Goal: Transaction & Acquisition: Purchase product/service

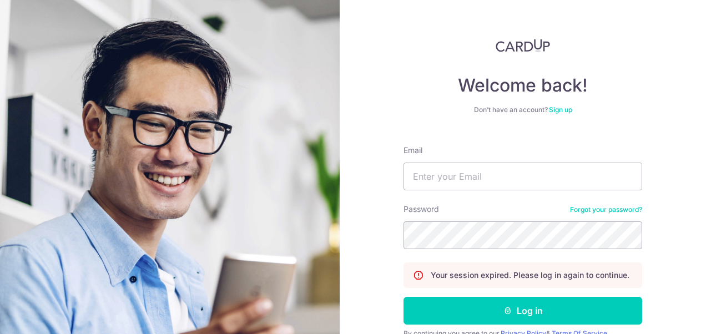
type input "gina8poh@yahoo.com.sg"
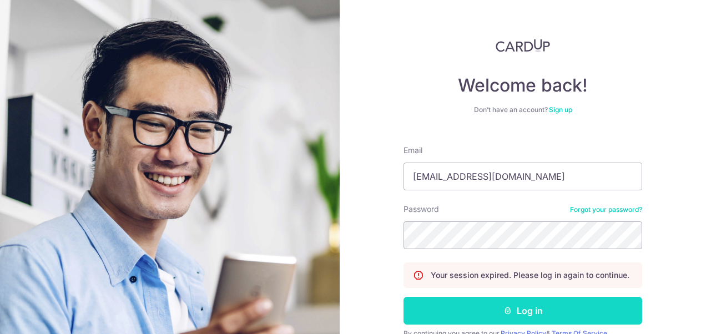
click at [538, 313] on button "Log in" at bounding box center [523, 311] width 239 height 28
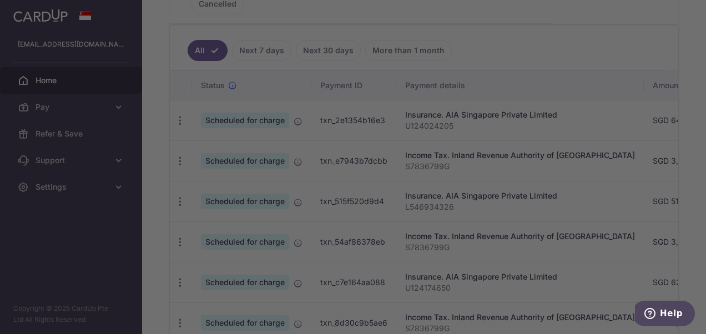
scroll to position [180, 0]
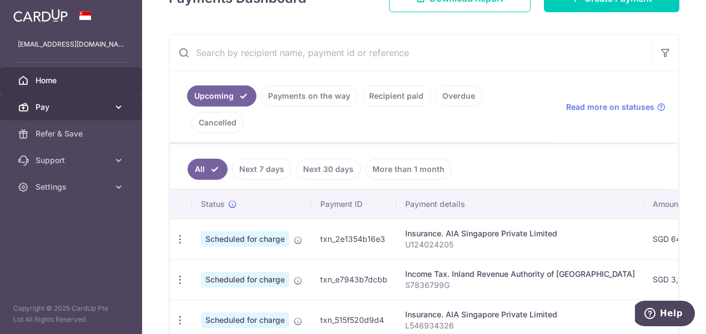
click at [39, 108] on span "Pay" at bounding box center [72, 107] width 73 height 11
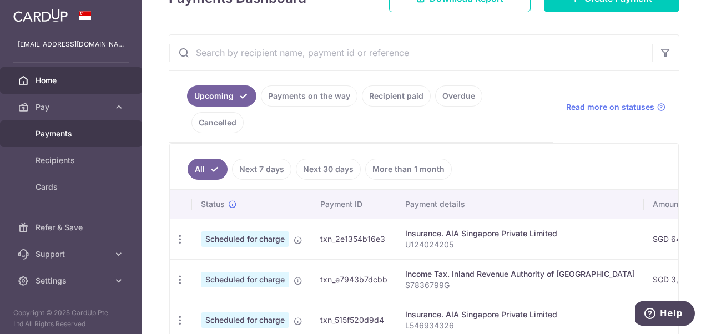
click at [57, 138] on span "Payments" at bounding box center [72, 133] width 73 height 11
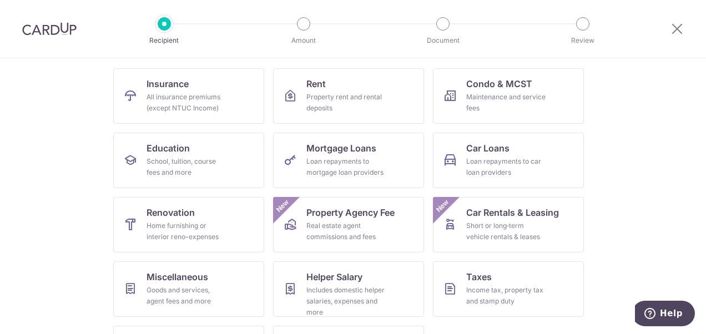
scroll to position [111, 0]
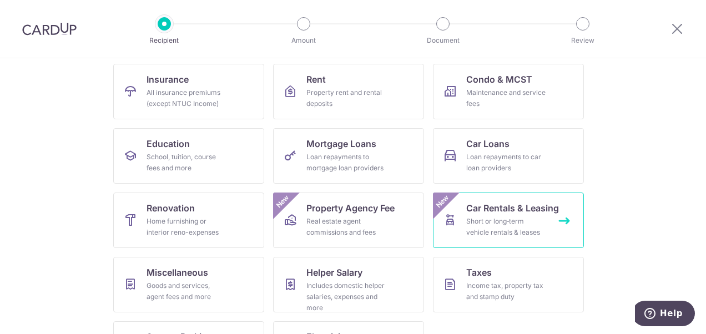
click at [539, 223] on div "Short or long‑term vehicle rentals & leases" at bounding box center [506, 227] width 80 height 22
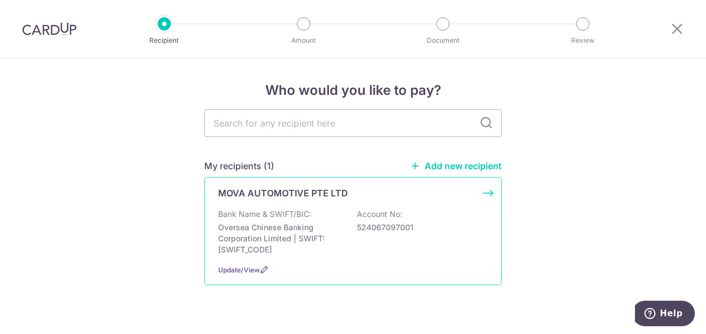
click at [351, 232] on div "Bank Name & SWIFT/BIC: Oversea Chinese Banking Corporation Limited | SWIFT: [SW…" at bounding box center [353, 232] width 270 height 47
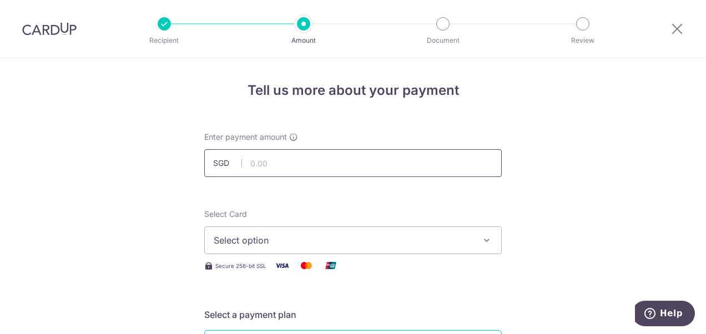
click at [304, 160] on input "text" at bounding box center [353, 163] width 298 height 28
type input "3,597.00"
drag, startPoint x: 643, startPoint y: 141, endPoint x: 631, endPoint y: 138, distance: 11.6
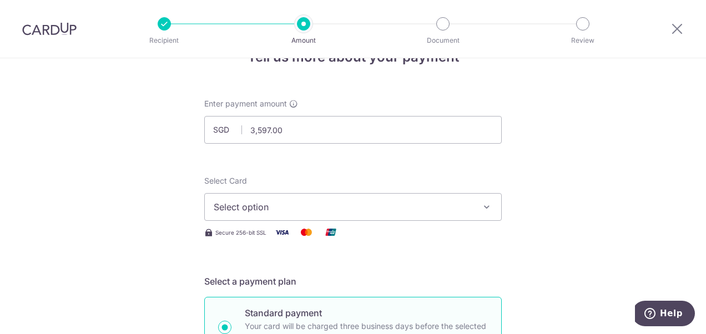
scroll to position [111, 0]
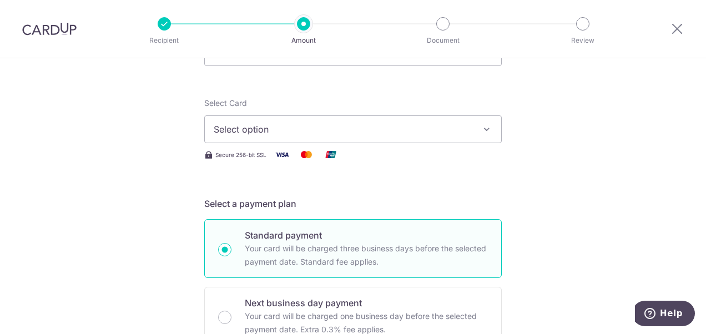
click at [485, 126] on icon "button" at bounding box center [486, 129] width 11 height 11
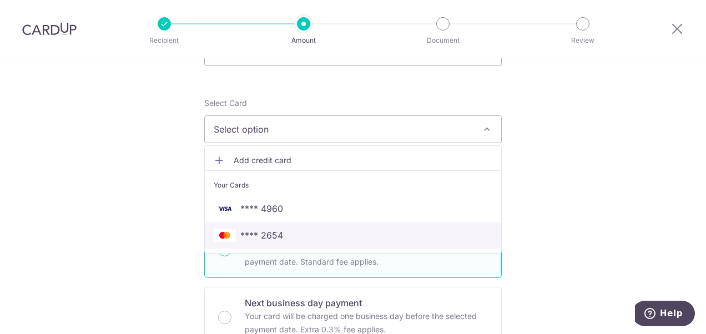
click at [440, 241] on link "**** 2654" at bounding box center [353, 235] width 297 height 27
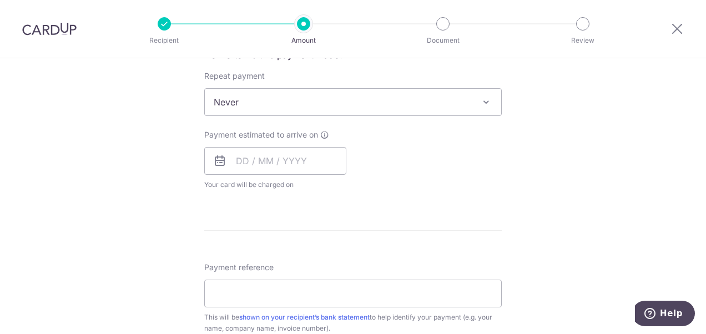
scroll to position [444, 0]
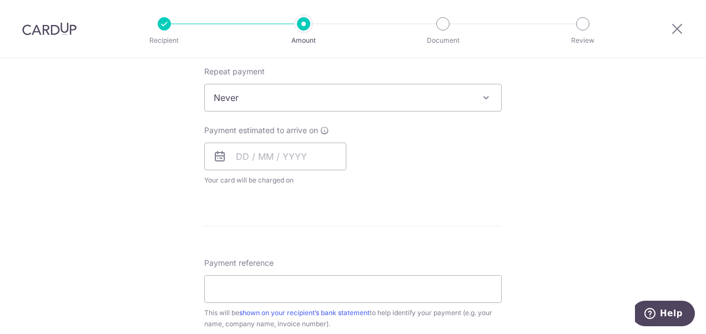
click at [279, 96] on span "Never" at bounding box center [353, 97] width 297 height 27
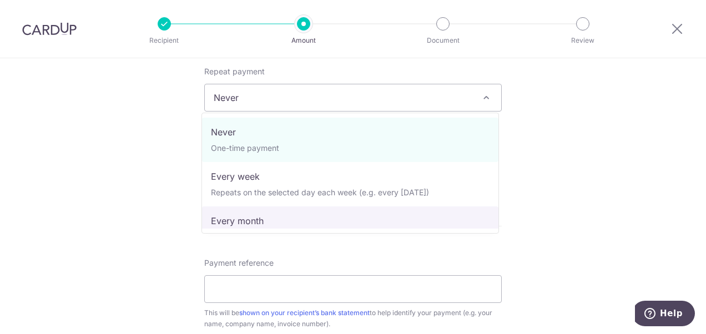
click at [292, 229] on span "Never One-time payment Every week Repeats on the selected day each week (e.g. e…" at bounding box center [351, 173] width 298 height 121
select select "3"
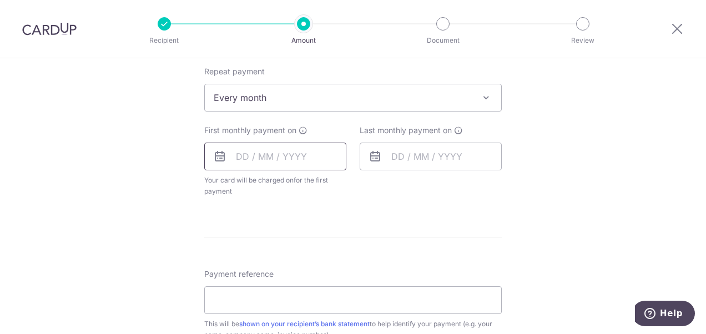
click at [303, 156] on input "text" at bounding box center [275, 157] width 142 height 28
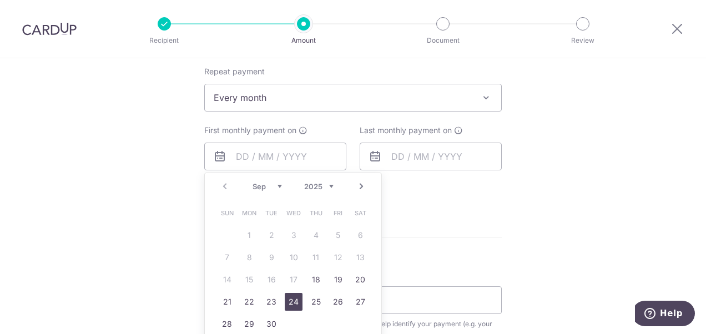
drag, startPoint x: 290, startPoint y: 301, endPoint x: 499, endPoint y: 266, distance: 211.2
click at [290, 301] on link "24" at bounding box center [294, 302] width 18 height 18
type input "24/09/2025"
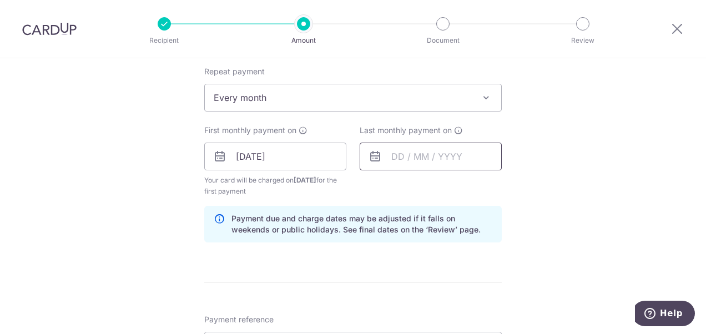
click at [453, 155] on input "text" at bounding box center [431, 157] width 142 height 28
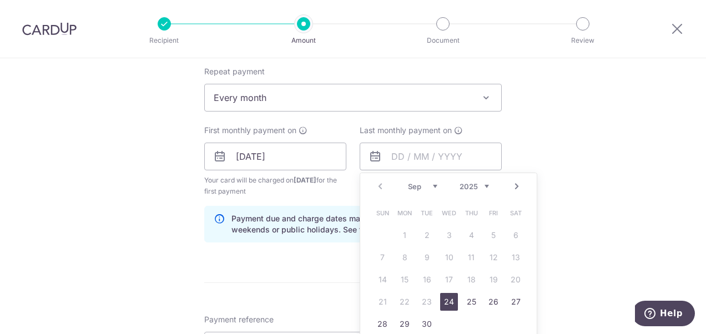
click at [483, 187] on select "2025 2026 2027 2028 2029 2030 2031 2032 2033 2034 2035" at bounding box center [474, 186] width 29 height 9
click at [473, 304] on link "23" at bounding box center [472, 302] width 18 height 18
type input "23/09/2027"
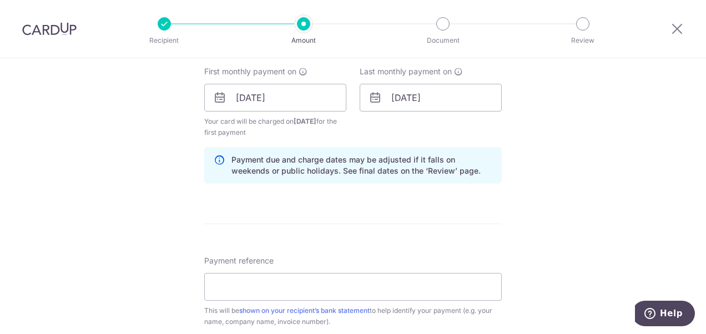
scroll to position [500, 0]
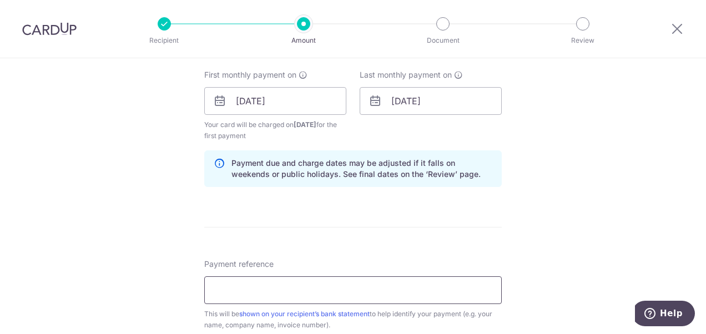
click at [259, 281] on input "Payment reference" at bounding box center [353, 291] width 298 height 28
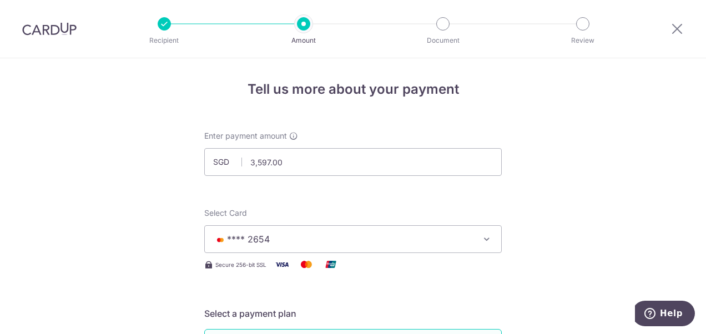
scroll to position [0, 0]
type input "SNS5951G"
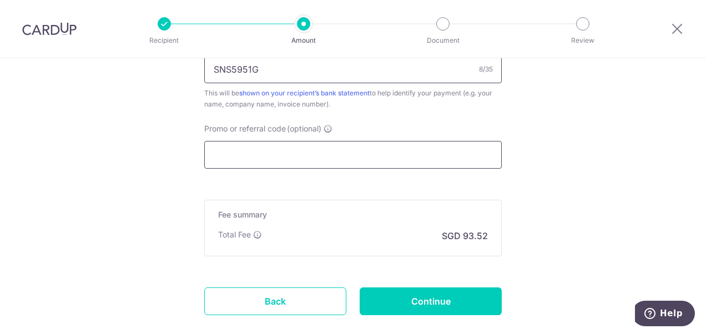
scroll to position [782, 0]
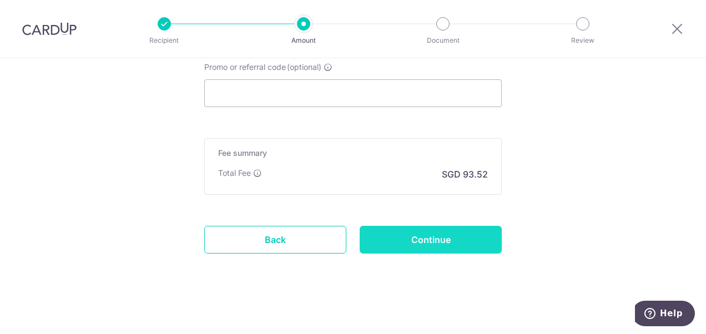
click at [450, 233] on input "Continue" at bounding box center [431, 240] width 142 height 28
type input "Create Schedule"
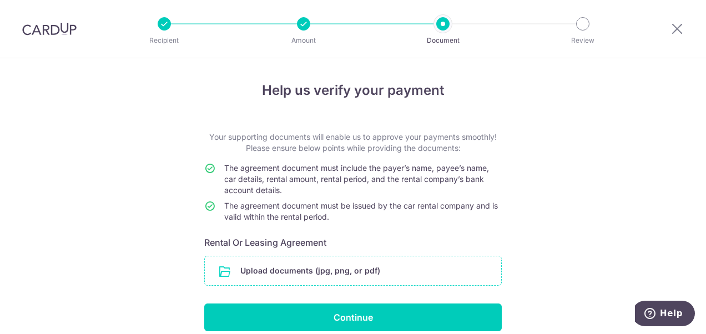
click at [352, 273] on input "file" at bounding box center [353, 271] width 297 height 29
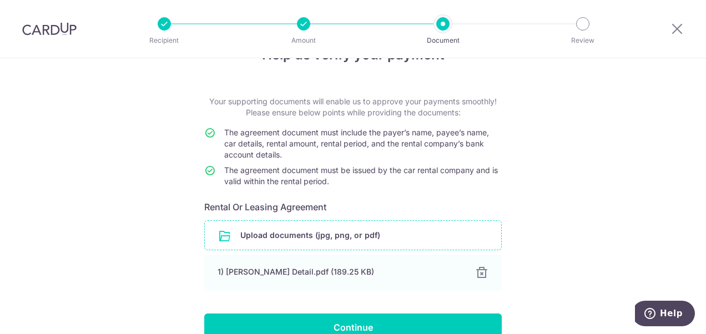
scroll to position [94, 0]
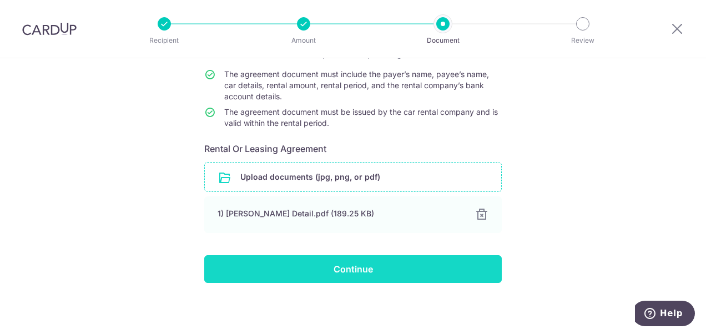
click at [367, 269] on input "Continue" at bounding box center [353, 269] width 298 height 28
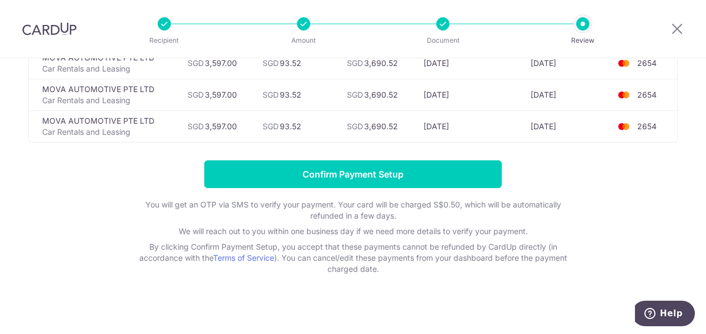
scroll to position [790, 0]
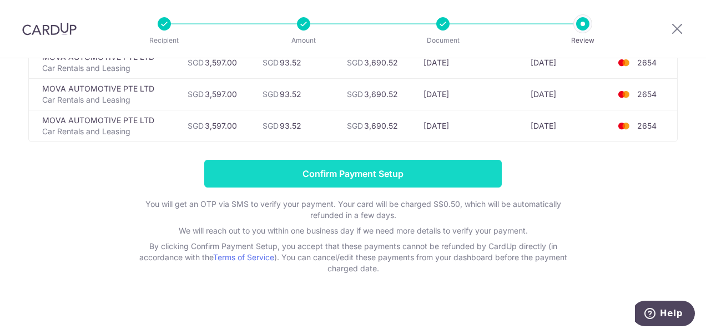
click at [383, 164] on input "Confirm Payment Setup" at bounding box center [353, 174] width 298 height 28
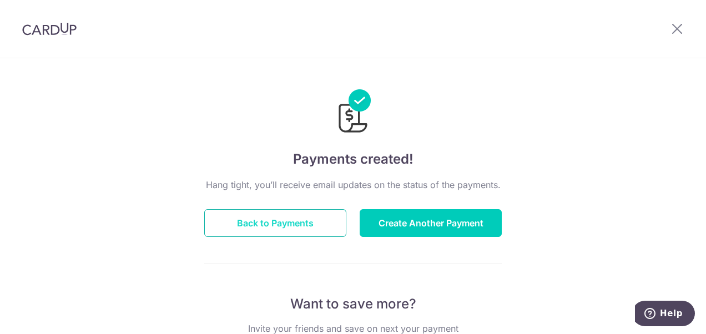
click at [298, 220] on button "Back to Payments" at bounding box center [275, 223] width 142 height 28
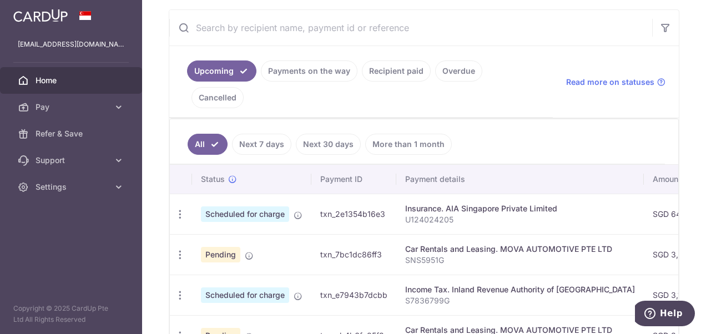
scroll to position [222, 0]
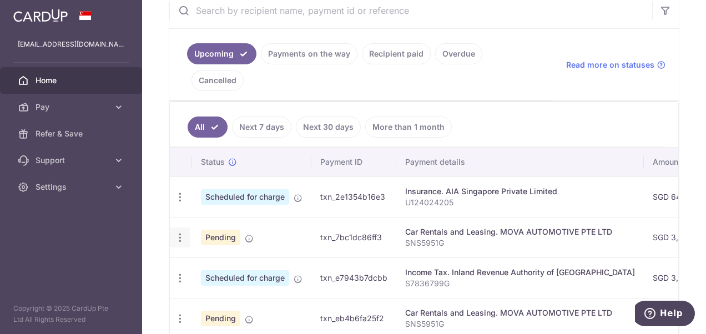
click at [179, 232] on icon "button" at bounding box center [180, 238] width 12 height 12
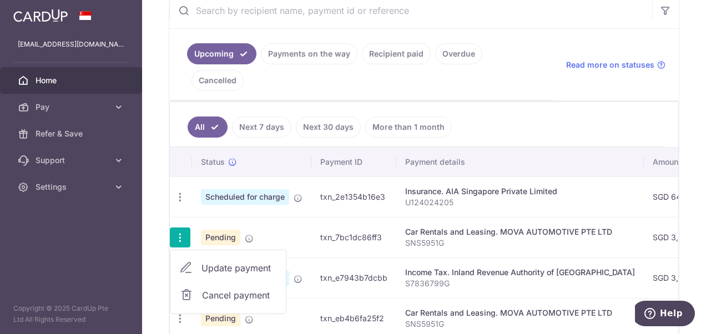
click at [209, 262] on span "Update payment" at bounding box center [240, 268] width 76 height 13
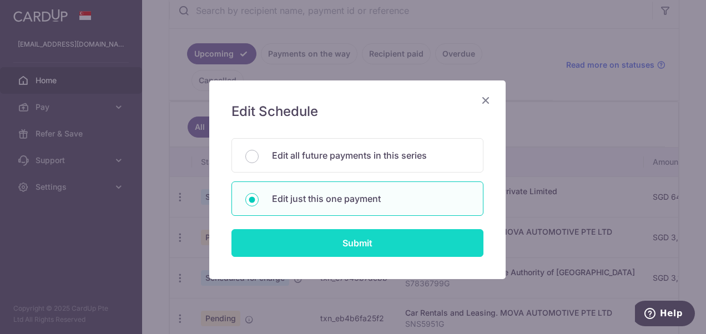
click at [280, 238] on input "Submit" at bounding box center [358, 243] width 252 height 28
radio input "true"
type input "3,597.00"
type input "[DATE]"
type input "SNS5951G"
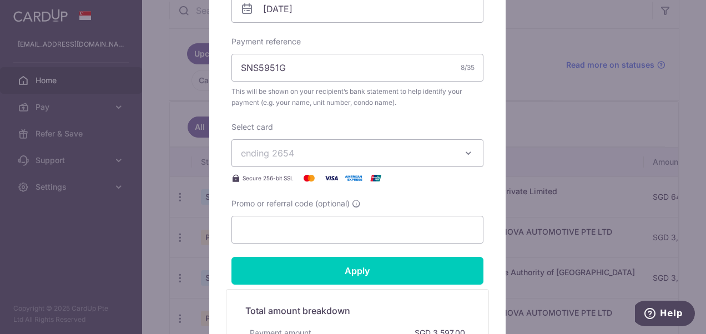
scroll to position [389, 0]
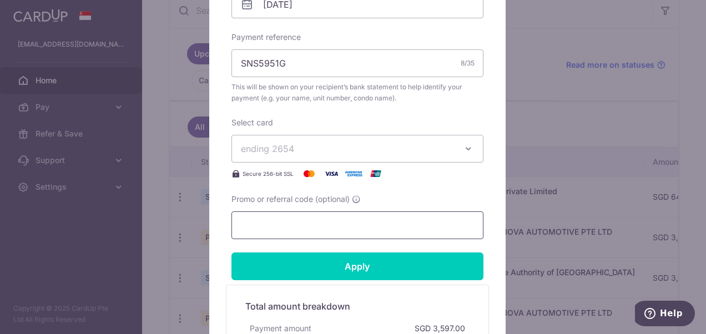
click at [292, 223] on input "Promo or referral code (optional)" at bounding box center [358, 226] width 252 height 28
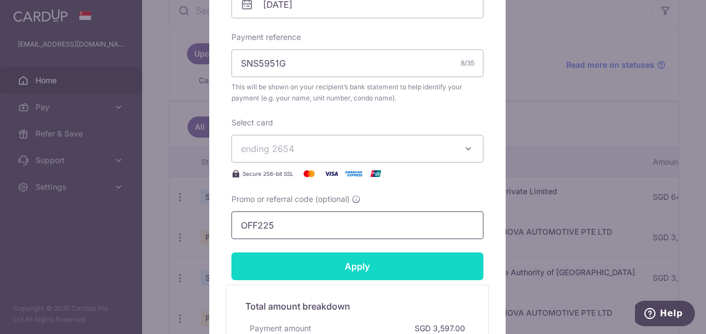
type input "OFF225"
click at [354, 270] on input "Apply" at bounding box center [358, 267] width 252 height 28
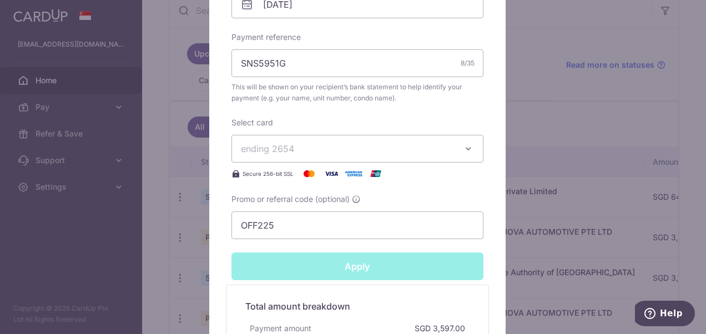
type input "Successfully Applied"
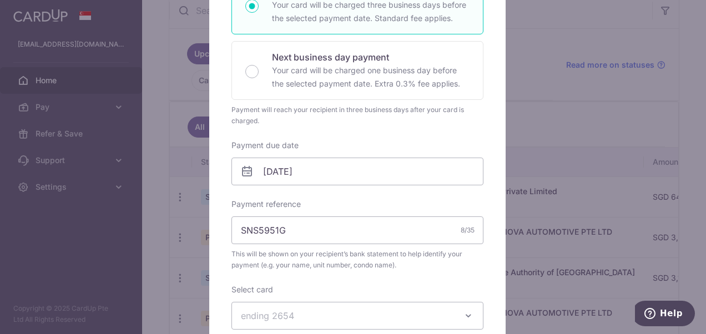
scroll to position [38, 0]
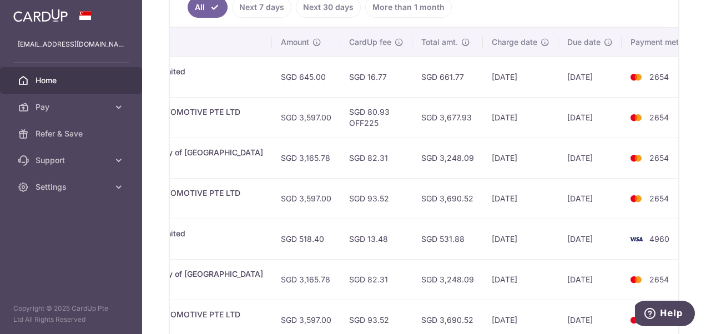
scroll to position [358, 0]
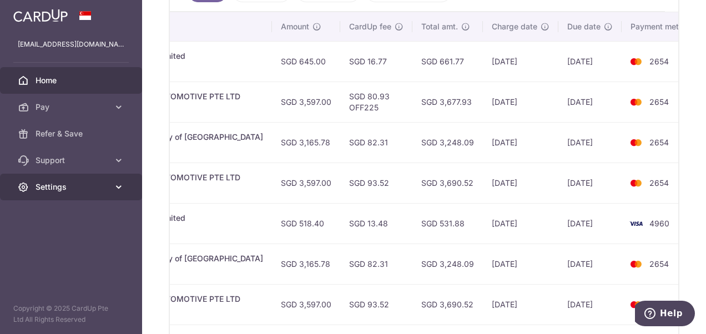
click at [46, 187] on span "Settings" at bounding box center [72, 187] width 73 height 11
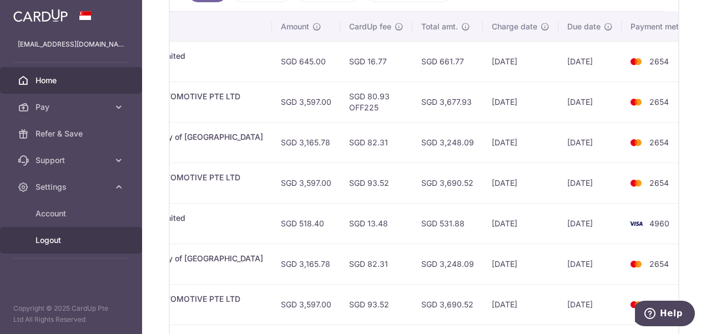
click at [52, 235] on span "Logout" at bounding box center [72, 240] width 73 height 11
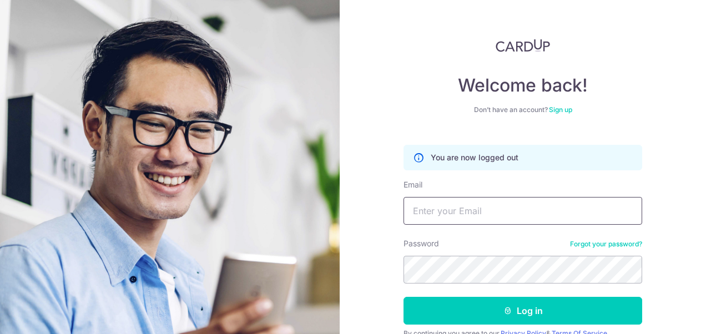
click at [479, 217] on input "Email" at bounding box center [523, 211] width 239 height 28
type input "[PERSON_NAME][EMAIL_ADDRESS][DOMAIN_NAME]"
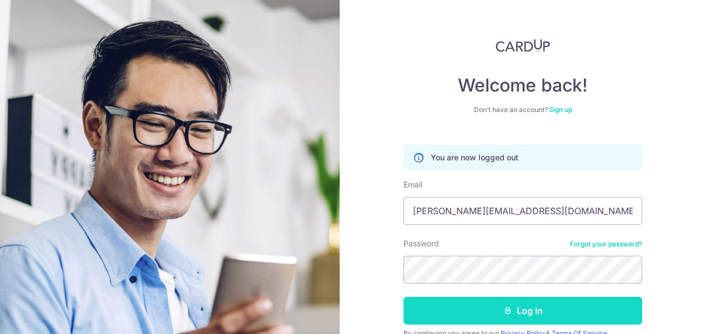
click at [542, 302] on button "Log in" at bounding box center [523, 311] width 239 height 28
